Goal: Task Accomplishment & Management: Manage account settings

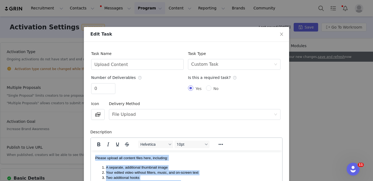
scroll to position [53, 0]
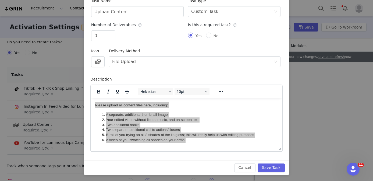
click at [300, 54] on div "Edit Task Task Name Upload Content Task Type Select task type Custom Task Numbe…" at bounding box center [186, 90] width 373 height 181
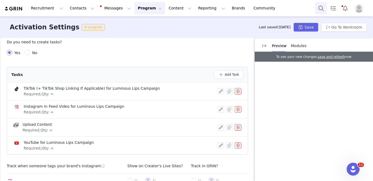
click at [321, 9] on button "Search" at bounding box center [321, 8] width 12 height 12
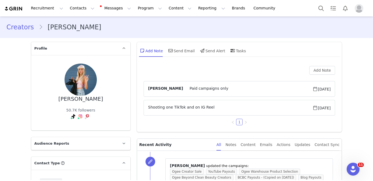
click at [87, 99] on div "Clara Grugz" at bounding box center [80, 99] width 45 height 6
copy div "Clara Grugz"
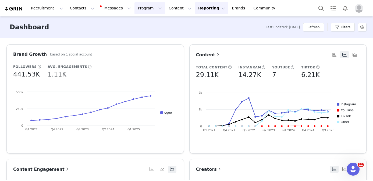
click at [143, 8] on button "Program Program" at bounding box center [149, 8] width 31 height 12
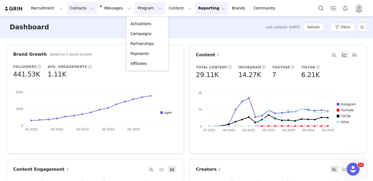
click at [86, 9] on button "Contacts Contacts" at bounding box center [82, 8] width 31 height 12
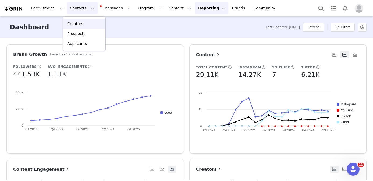
click at [86, 22] on div "Creators" at bounding box center [84, 24] width 36 height 6
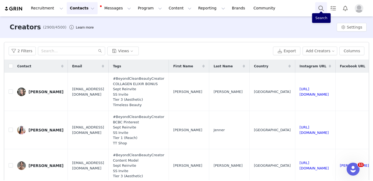
click at [321, 9] on button "Search" at bounding box center [321, 8] width 12 height 12
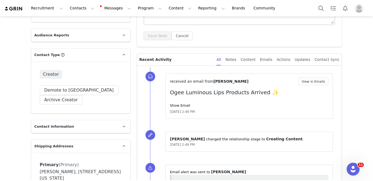
scroll to position [83, 0]
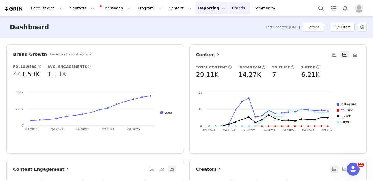
click at [229, 5] on link "Brands Brands" at bounding box center [239, 8] width 21 height 12
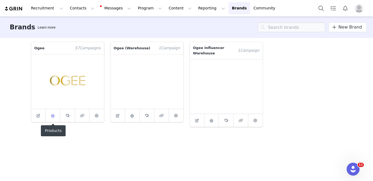
click at [56, 119] on link at bounding box center [53, 115] width 15 height 13
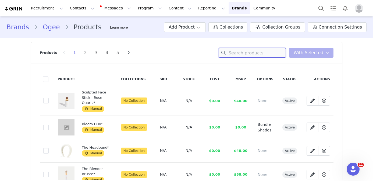
click at [243, 51] on input at bounding box center [252, 53] width 67 height 10
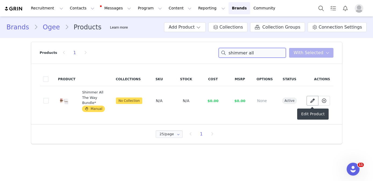
type input "shimmer all"
click at [310, 102] on icon at bounding box center [312, 100] width 4 height 4
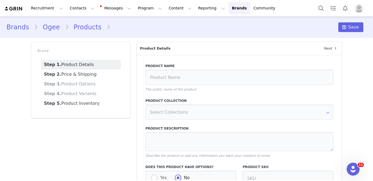
type input "Shimmer All The Way Bundle*"
type textarea "This bundle features the Sculpted Face Sticks in Pearl, Amethyst, and Moonstone."
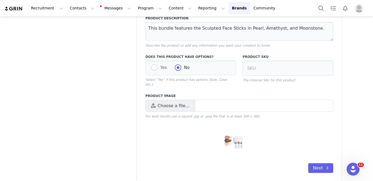
scroll to position [111, 0]
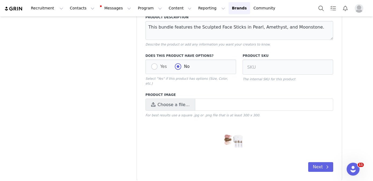
click at [242, 134] on img at bounding box center [239, 139] width 36 height 20
click at [157, 100] on span "Choose a file…" at bounding box center [170, 104] width 50 height 12
click at [157, 100] on input "Choose a file…" at bounding box center [239, 104] width 188 height 12
type input "C:\fakepath\SHIMMER_ALL_THE_WAY_SILO.jpg"
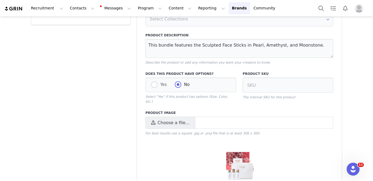
scroll to position [84, 0]
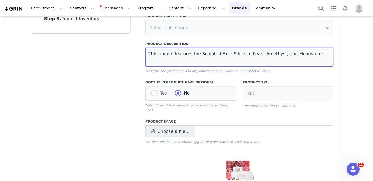
click at [211, 59] on textarea "This bundle features the Sculpted Face Sticks in Pearl, Amethyst, and Moonstone." at bounding box center [239, 57] width 188 height 19
paste textarea "An exclusive, limited-edition holiday trio designed to deliver lit-from-within …"
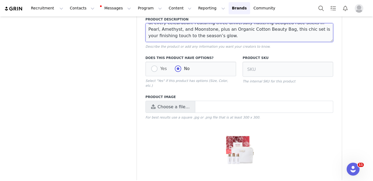
scroll to position [127, 0]
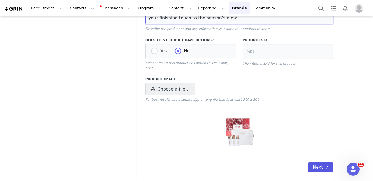
type textarea "An exclusive, limited-edition holiday trio designed to deliver lit-from-within …"
click at [325, 164] on span at bounding box center [327, 167] width 6 height 6
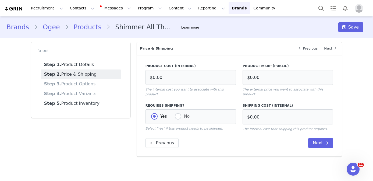
scroll to position [0, 0]
click at [321, 138] on button "Next" at bounding box center [320, 143] width 25 height 10
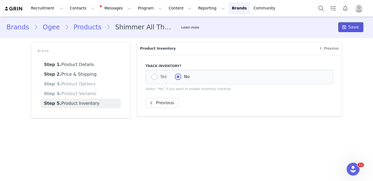
click at [345, 27] on icon at bounding box center [344, 27] width 4 height 4
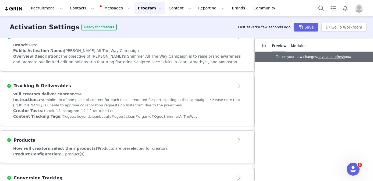
scroll to position [194, 0]
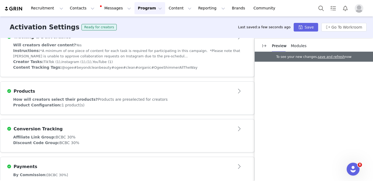
click at [162, 102] on div "How will creators select their products? Products are preselected for creators" at bounding box center [127, 100] width 228 height 6
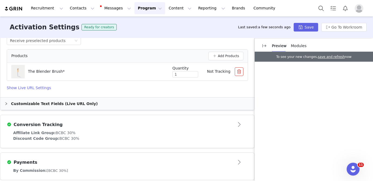
scroll to position [256, 0]
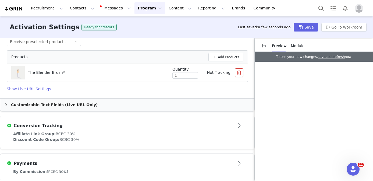
click at [69, 105] on div "Customizable Text Fields (Live URL Only)" at bounding box center [127, 104] width 254 height 12
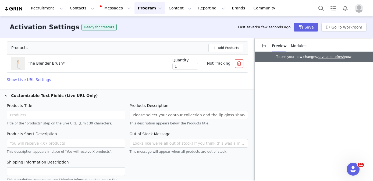
scroll to position [272, 0]
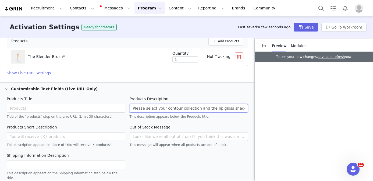
click at [180, 107] on input "Please select your contour collection and the lip gloss shade you'd like to rec…" at bounding box center [189, 108] width 119 height 9
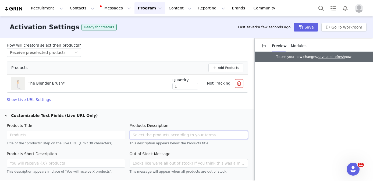
scroll to position [242, 0]
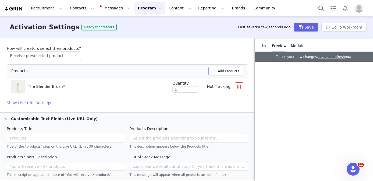
click at [223, 70] on button "Add Products" at bounding box center [225, 71] width 35 height 9
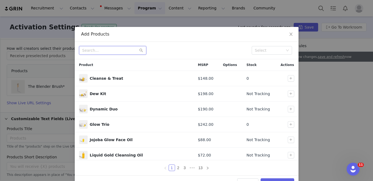
click at [122, 51] on input "text" at bounding box center [112, 50] width 67 height 9
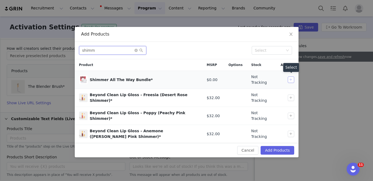
type input "shimm"
click at [293, 77] on button "button" at bounding box center [291, 79] width 6 height 6
click at [291, 34] on icon "icon: close" at bounding box center [291, 34] width 4 height 4
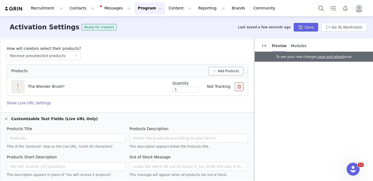
click at [228, 69] on button "Add Products" at bounding box center [225, 71] width 35 height 9
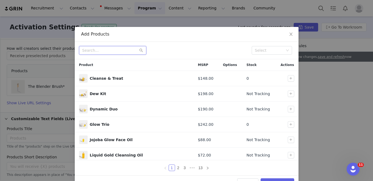
click at [132, 51] on input "text" at bounding box center [112, 50] width 67 height 9
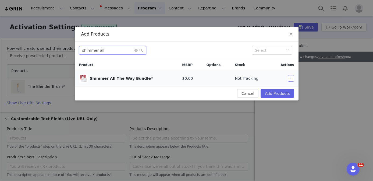
type input "shimmer all"
click at [290, 78] on button "button" at bounding box center [291, 78] width 6 height 6
click at [278, 93] on button "Add Products" at bounding box center [277, 93] width 33 height 9
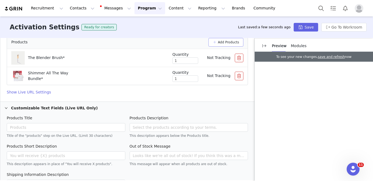
scroll to position [274, 0]
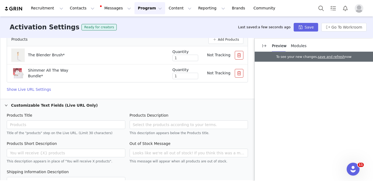
click at [43, 88] on h4 "Show Live URL Settings" at bounding box center [127, 90] width 241 height 6
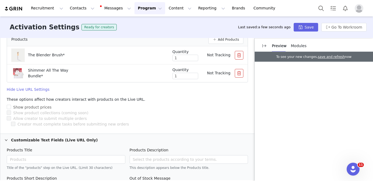
click at [43, 88] on h4 "Hide Live URL Settings" at bounding box center [127, 90] width 241 height 6
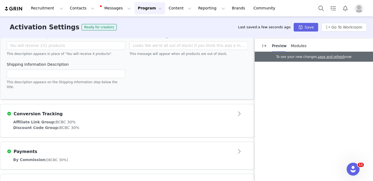
scroll to position [381, 0]
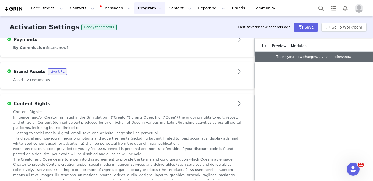
click at [197, 72] on article "Brand Assets Live URL" at bounding box center [127, 69] width 254 height 15
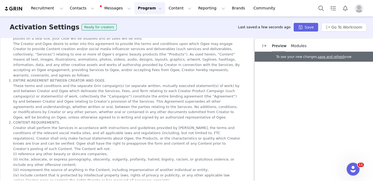
scroll to position [312, 0]
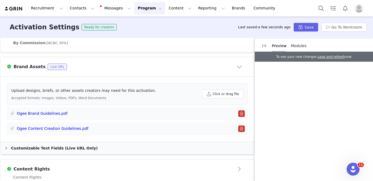
click at [197, 72] on article "Brand Assets Live URL" at bounding box center [127, 66] width 254 height 19
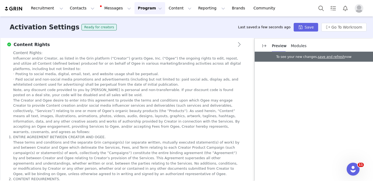
scroll to position [372, 0]
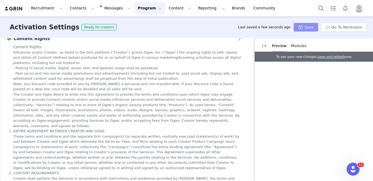
click at [310, 29] on button "Save" at bounding box center [306, 27] width 24 height 9
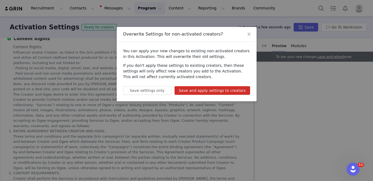
click at [238, 88] on button "Save and apply settings to creators" at bounding box center [213, 90] width 76 height 9
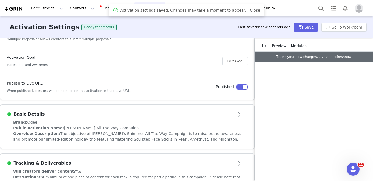
scroll to position [91, 0]
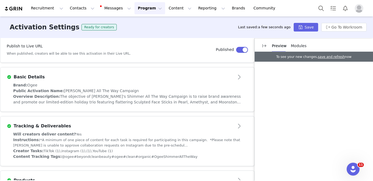
click at [165, 83] on div "Brand: Ogee" at bounding box center [127, 85] width 228 height 6
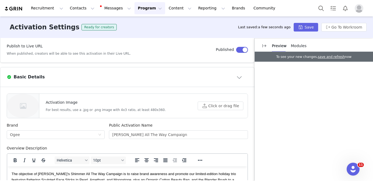
scroll to position [0, 0]
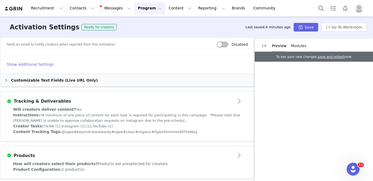
click at [215, 111] on div "Will creators deliver content? Yes" at bounding box center [127, 109] width 228 height 6
type textarea "<p><span style="font-size: 10pt; font-family: helvetica;">The objective of Ogee…"
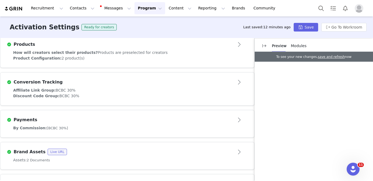
scroll to position [527, 0]
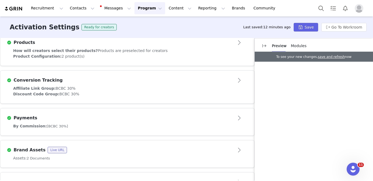
click at [202, 66] on div "Activation Type Ongoing activations do not have start and end dates. Content wi…" at bounding box center [186, 109] width 373 height 142
click at [202, 56] on div "Product Configuration: 2 product(s)" at bounding box center [127, 57] width 228 height 6
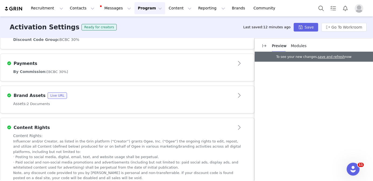
scroll to position [374, 0]
click at [307, 26] on button "Save" at bounding box center [306, 27] width 24 height 9
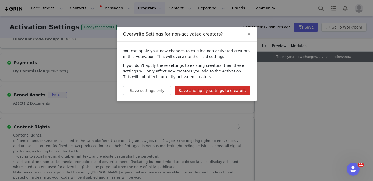
click at [229, 87] on button "Save and apply settings to creators" at bounding box center [213, 90] width 76 height 9
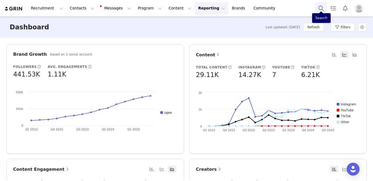
click at [323, 11] on button "Search" at bounding box center [321, 8] width 12 height 12
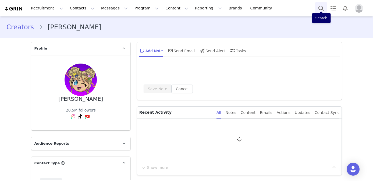
click at [322, 9] on button "Search" at bounding box center [321, 8] width 12 height 12
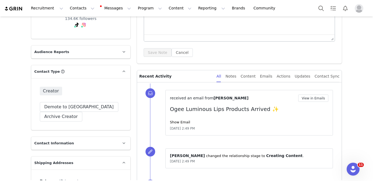
scroll to position [91, 0]
